Goal: Task Accomplishment & Management: Manage account settings

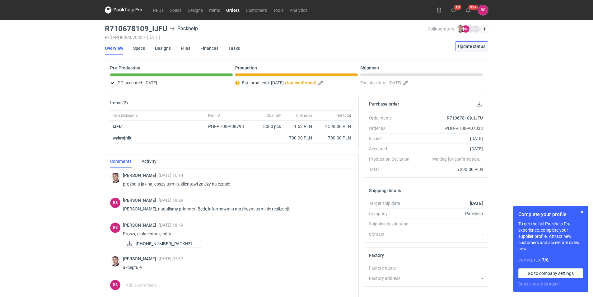
click at [474, 45] on span "Update status" at bounding box center [471, 46] width 27 height 4
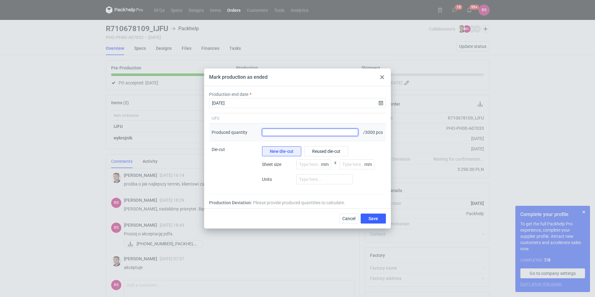
click at [318, 134] on input "Produced quantity" at bounding box center [310, 131] width 96 height 7
type input "3100"
click at [361, 213] on button "Save" at bounding box center [373, 218] width 25 height 10
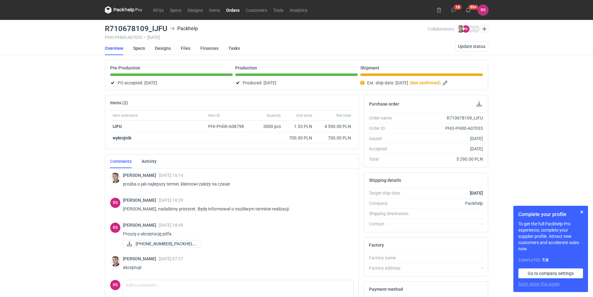
click at [266, 74] on div "Production" at bounding box center [296, 70] width 123 height 11
click at [397, 181] on h2 "Shipping details" at bounding box center [385, 180] width 32 height 5
